Goal: Information Seeking & Learning: Get advice/opinions

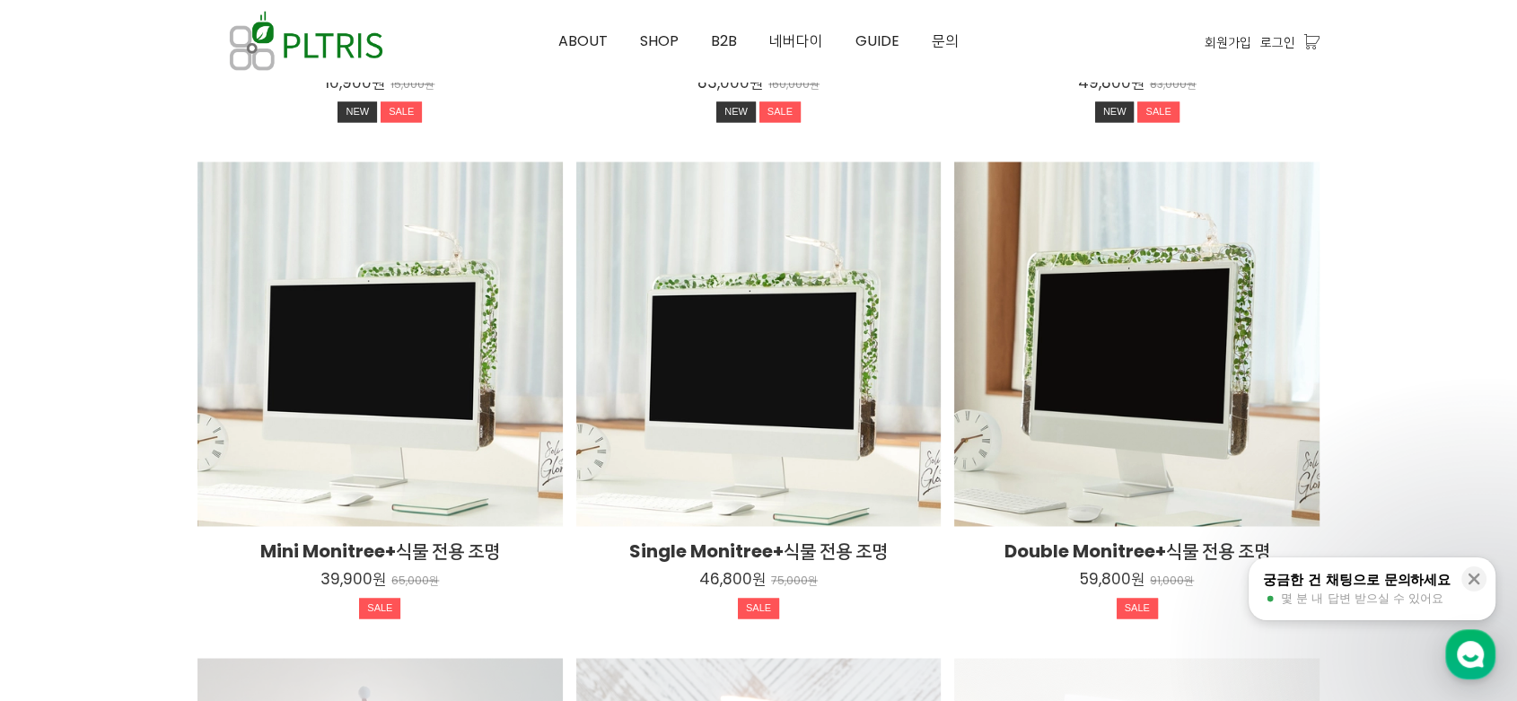
scroll to position [2792, 0]
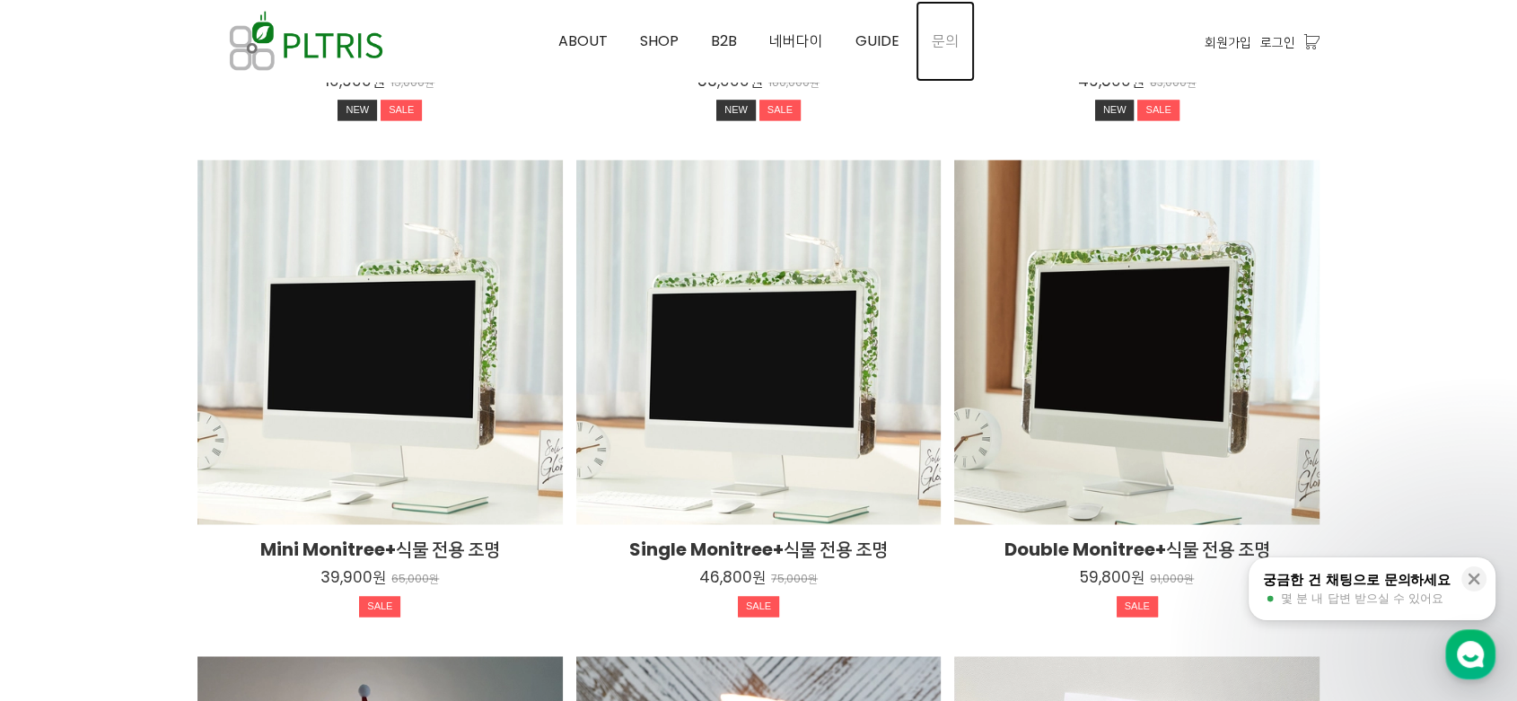
click at [951, 41] on span "문의" at bounding box center [945, 41] width 27 height 21
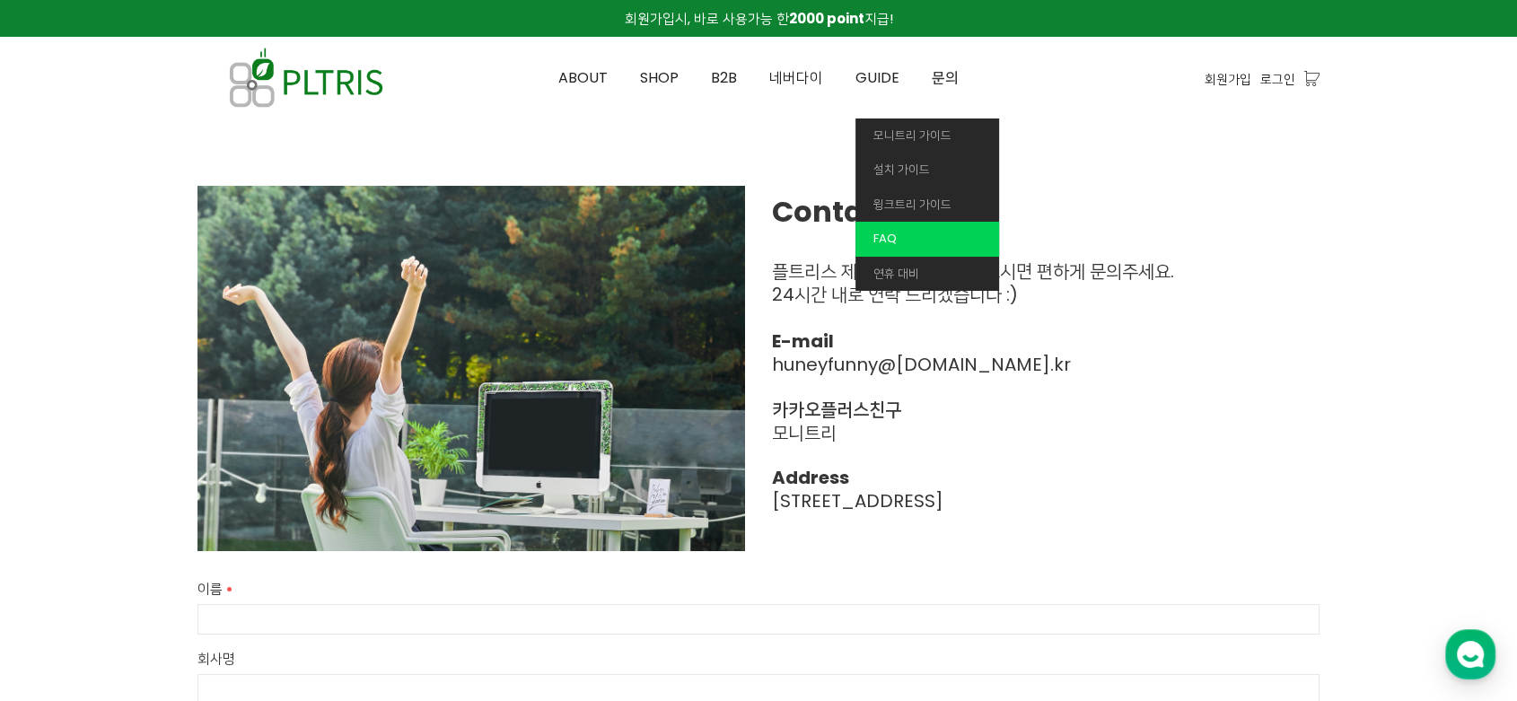
click at [886, 235] on span "FAQ" at bounding box center [884, 238] width 23 height 17
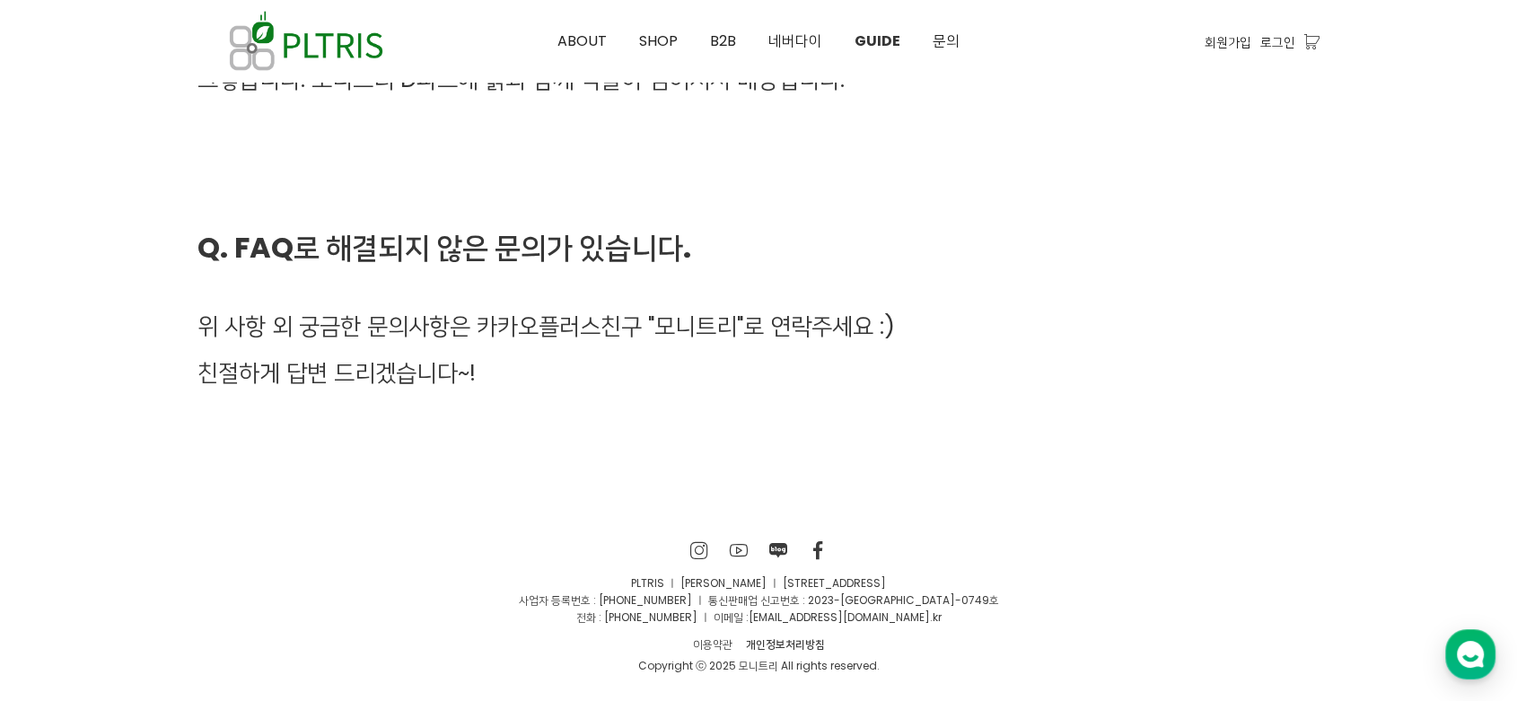
scroll to position [5557, 0]
click at [656, 42] on span "SHOP" at bounding box center [658, 41] width 39 height 21
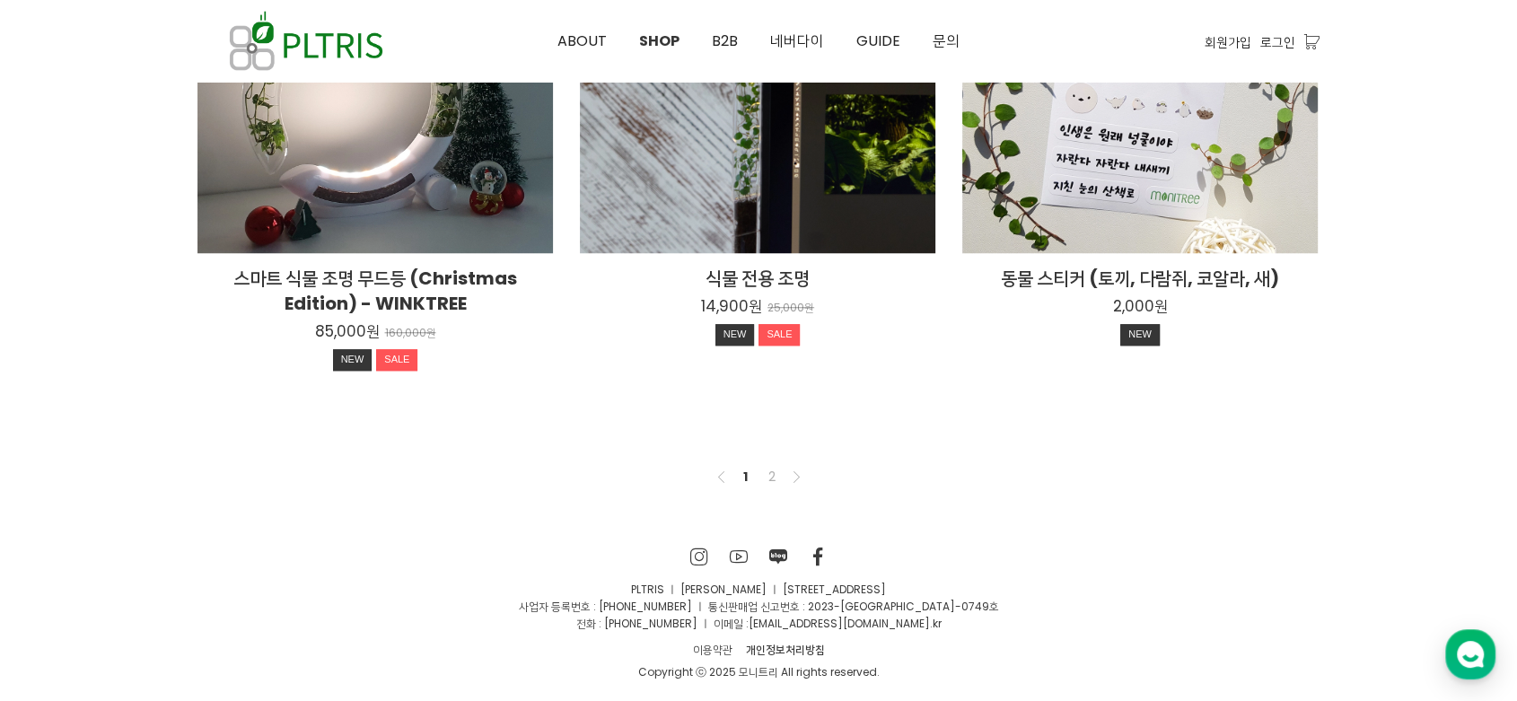
scroll to position [1465, 0]
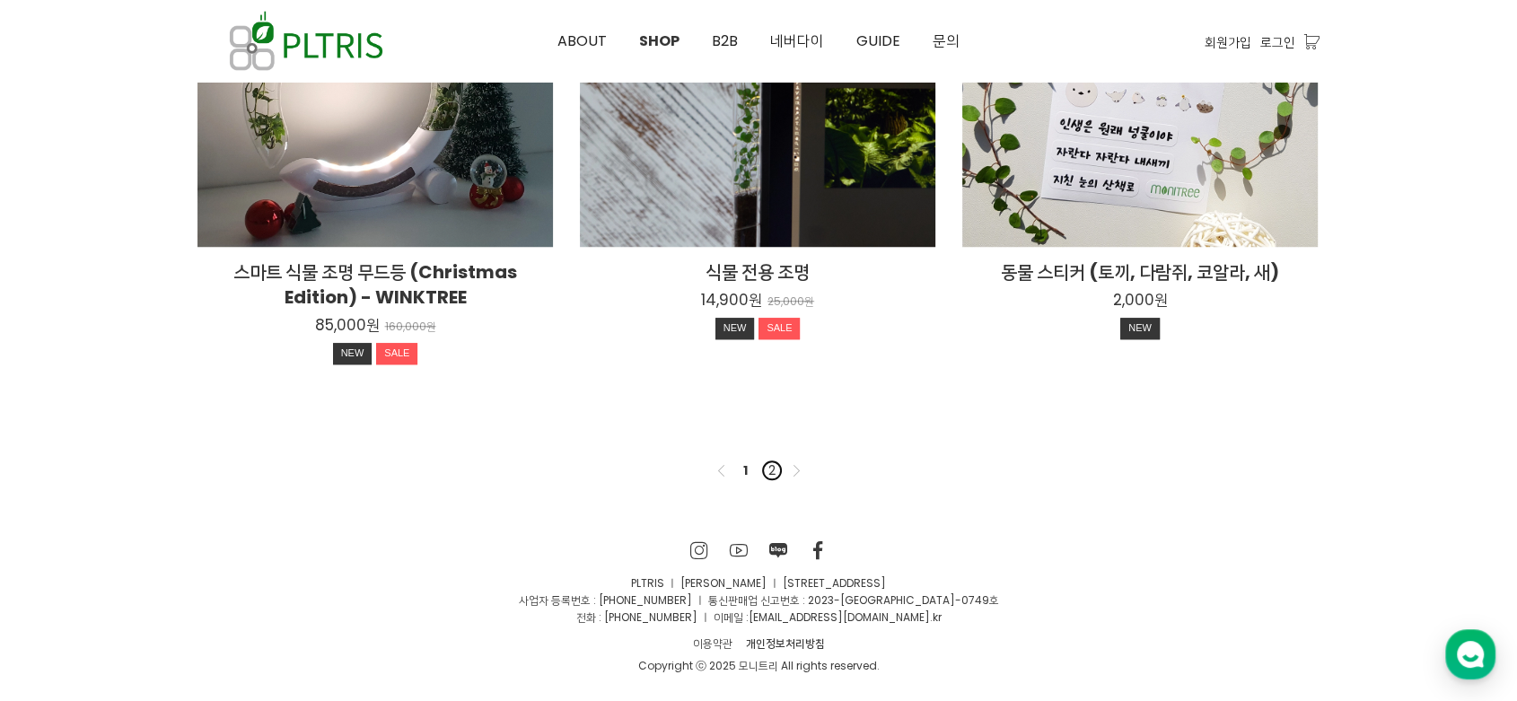
click at [764, 465] on link "2" at bounding box center [772, 471] width 22 height 22
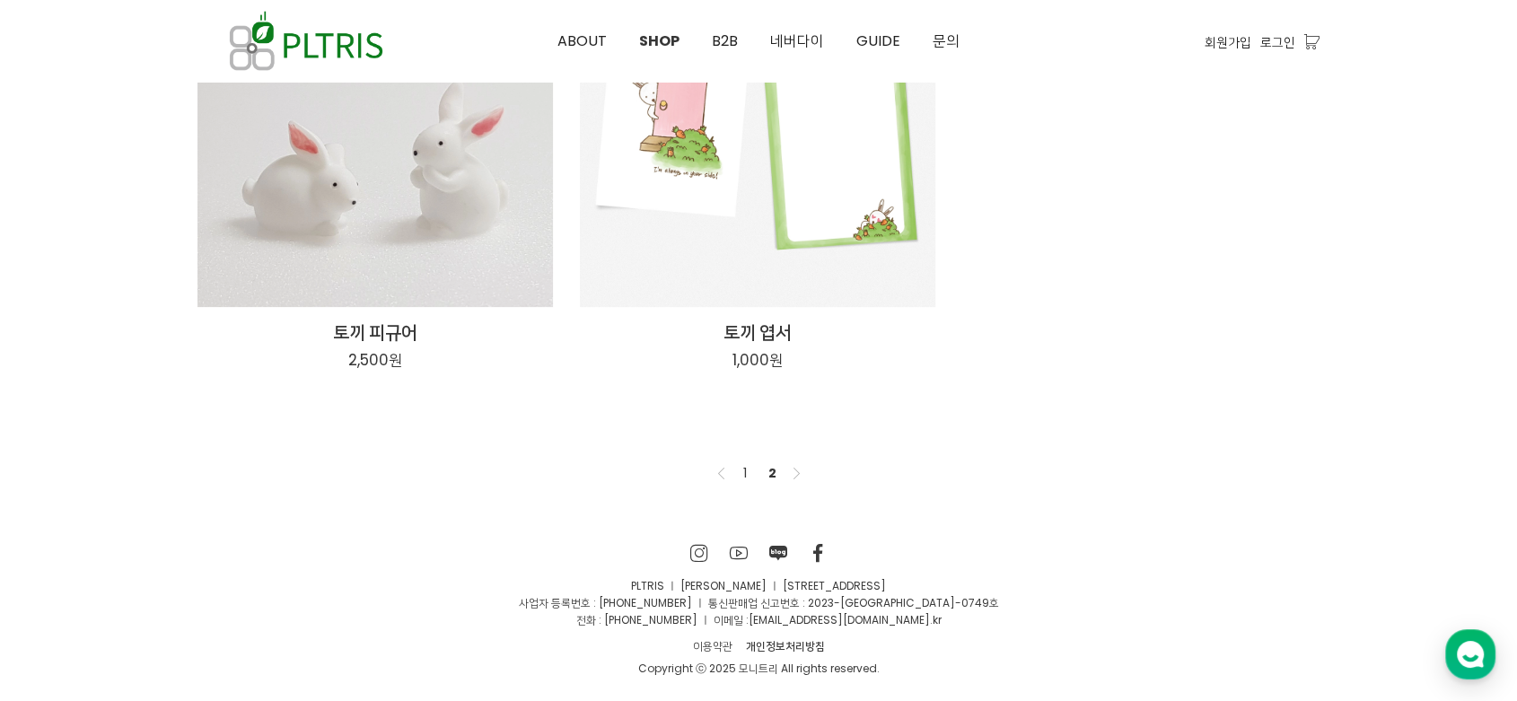
scroll to position [357, 0]
click at [747, 468] on link "1" at bounding box center [745, 471] width 22 height 22
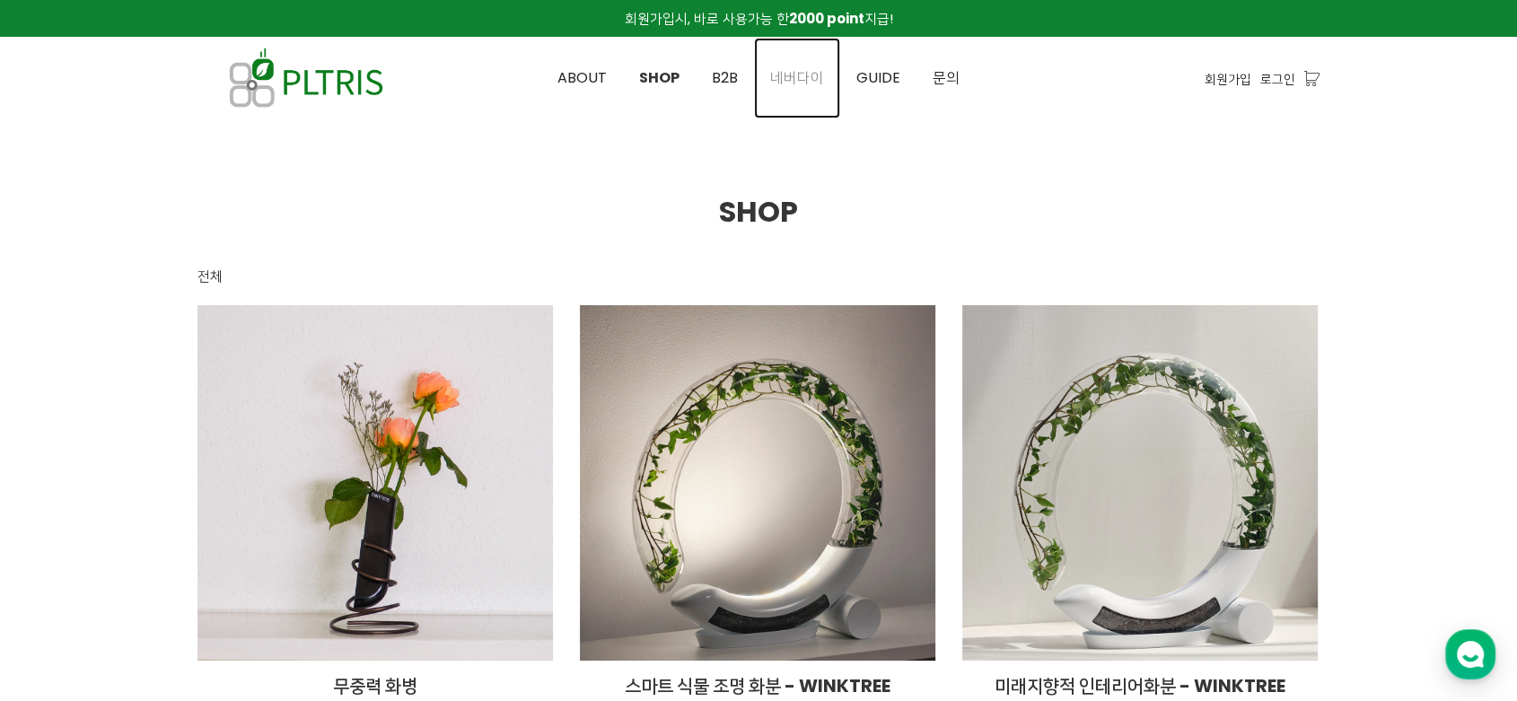
click at [808, 77] on span "네버다이" at bounding box center [797, 77] width 54 height 21
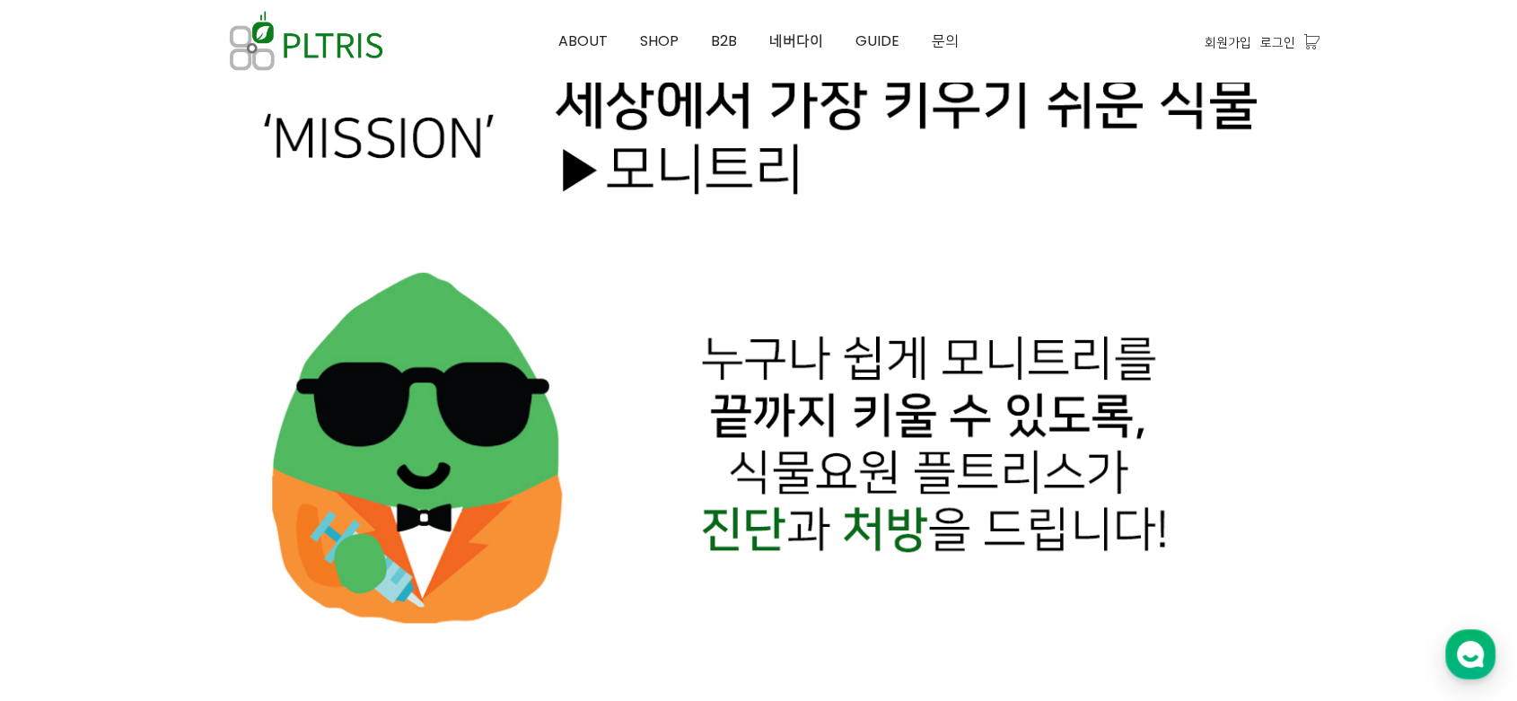
scroll to position [598, 0]
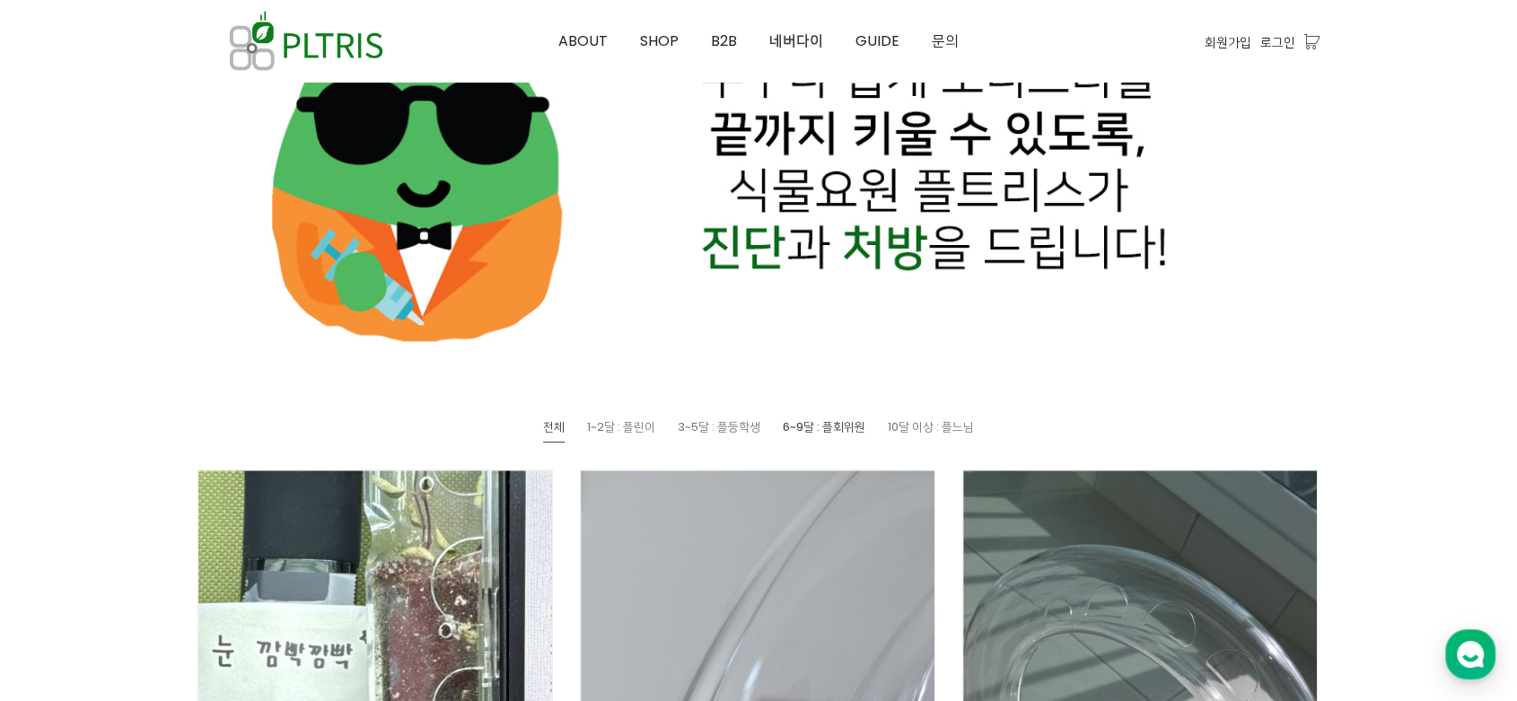
click at [823, 428] on span "6~9달 : 플회위원" at bounding box center [824, 426] width 83 height 17
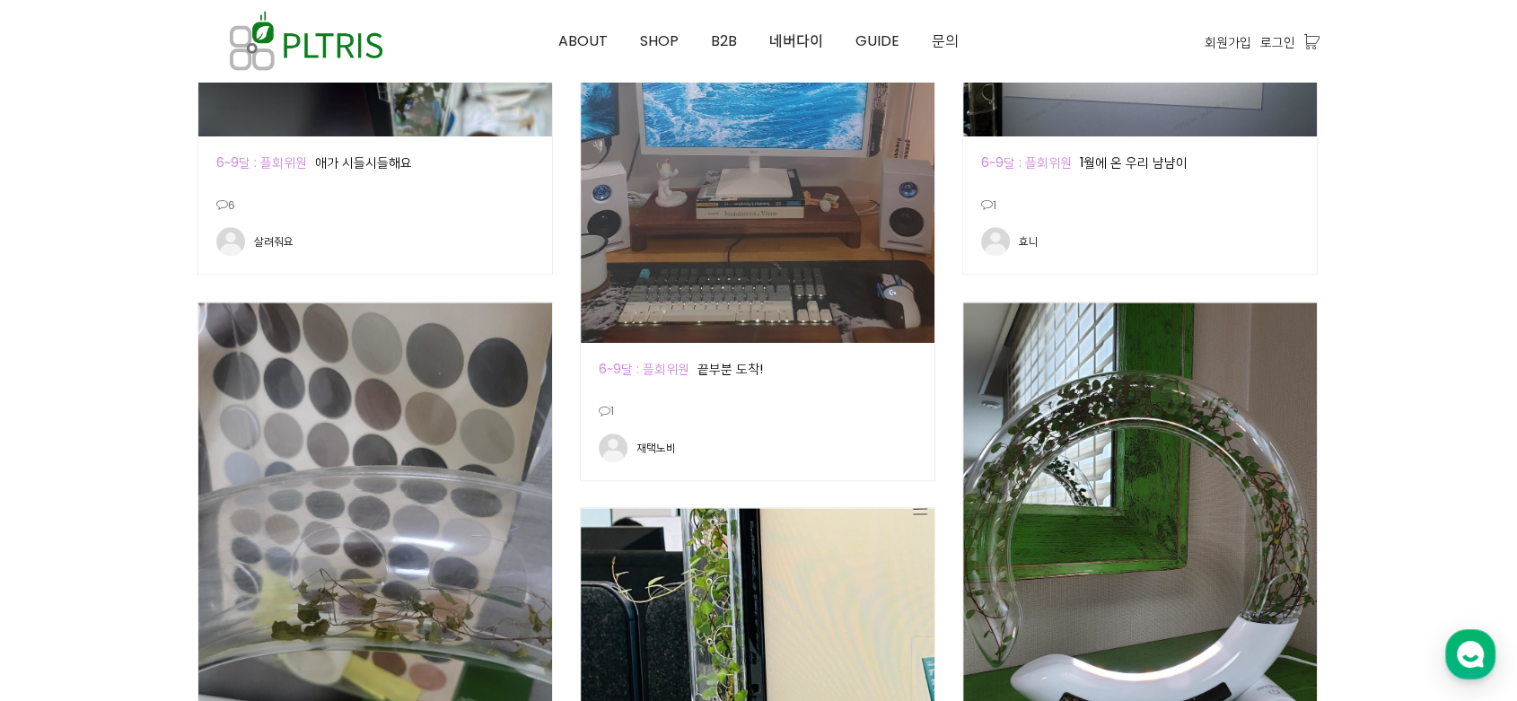
scroll to position [1495, 0]
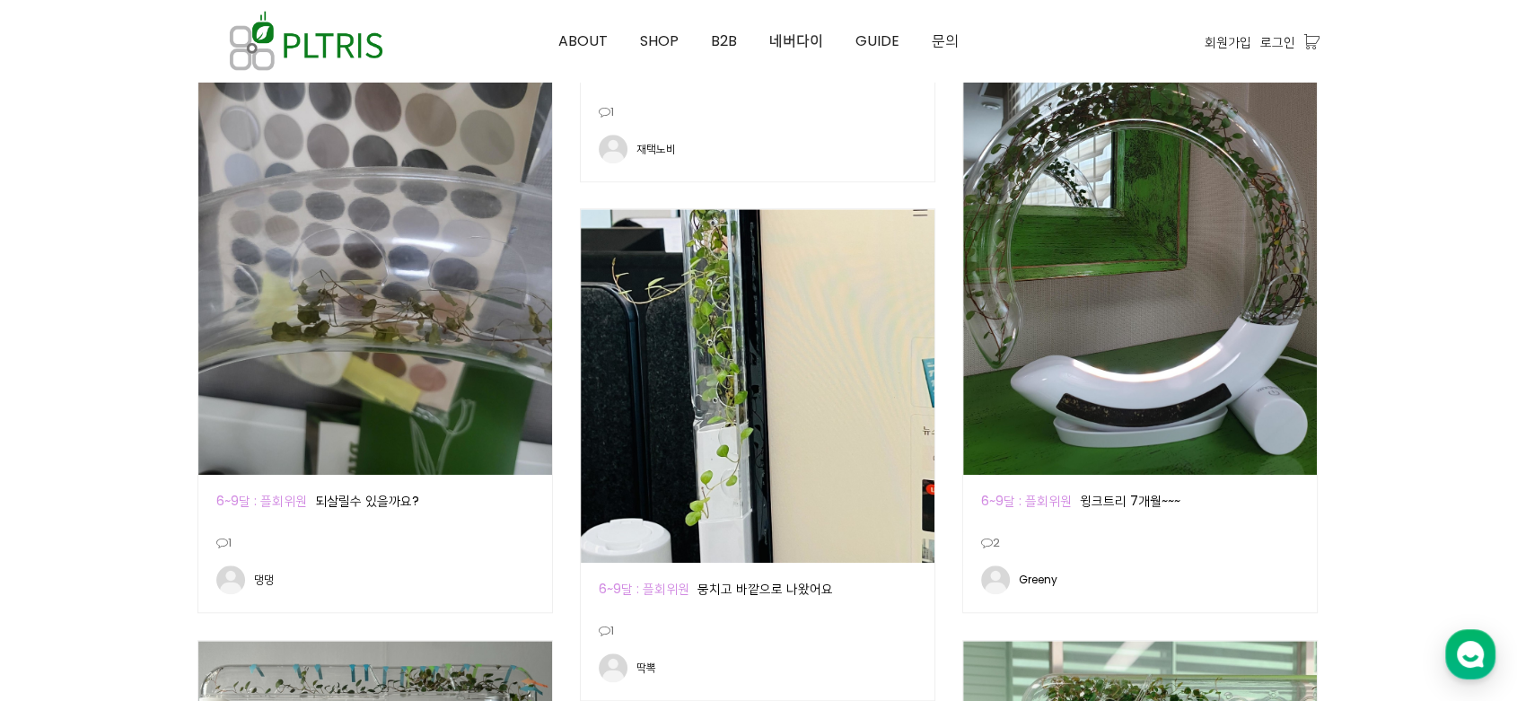
click at [430, 417] on img at bounding box center [375, 239] width 354 height 471
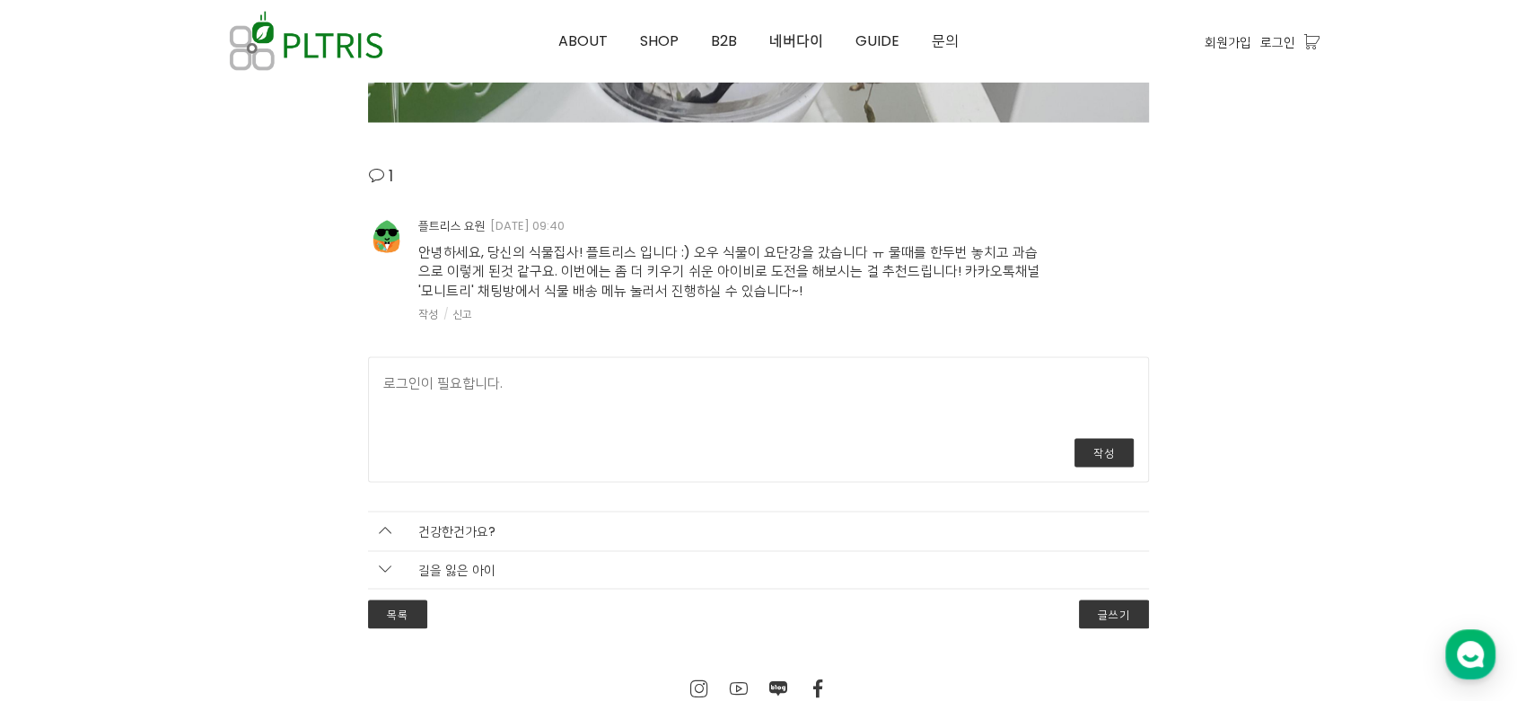
scroll to position [3091, 0]
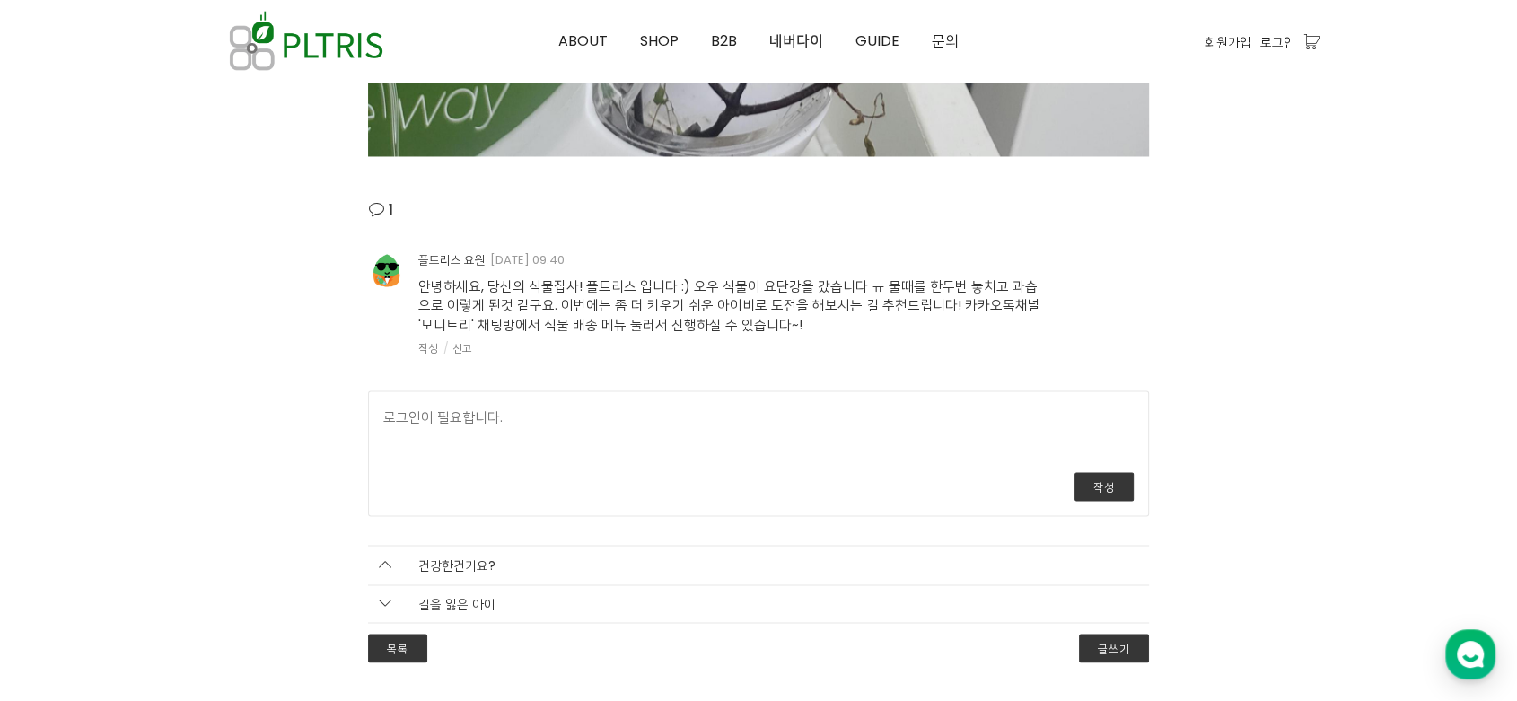
drag, startPoint x: 778, startPoint y: 307, endPoint x: 863, endPoint y: 332, distance: 88.9
click at [863, 332] on div "안녕하세요, 당신의 식물집사! 플트리스 입니다 :) 오우 식물이 요단강을 갔습니다 ㅠ 물때를 한두번 놓치고 과습으로 이렇게 된것 같구요. 이번…" at bounding box center [732, 312] width 628 height 86
